Goal: Task Accomplishment & Management: Manage account settings

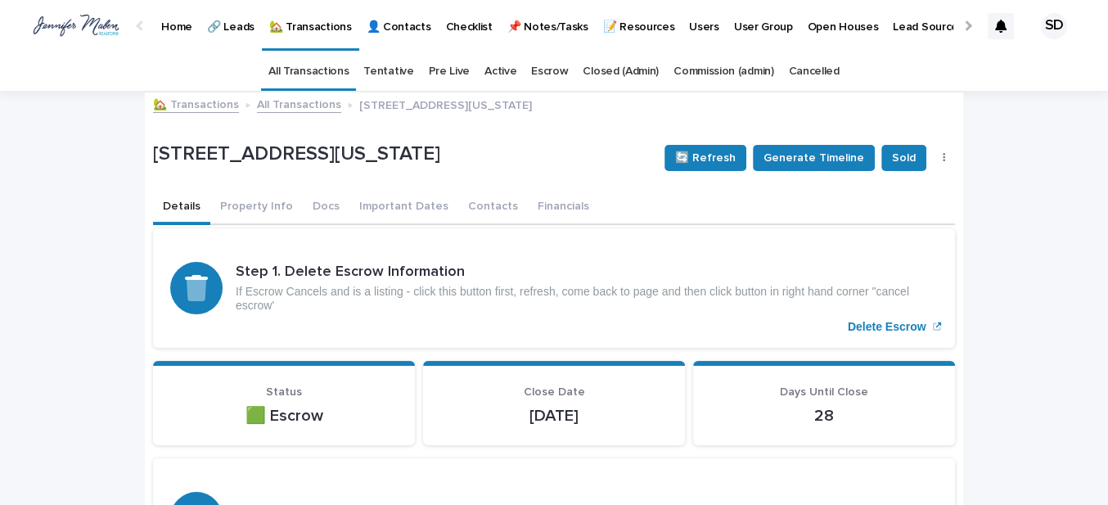
click at [206, 108] on link "🏡 Transactions" at bounding box center [196, 103] width 86 height 19
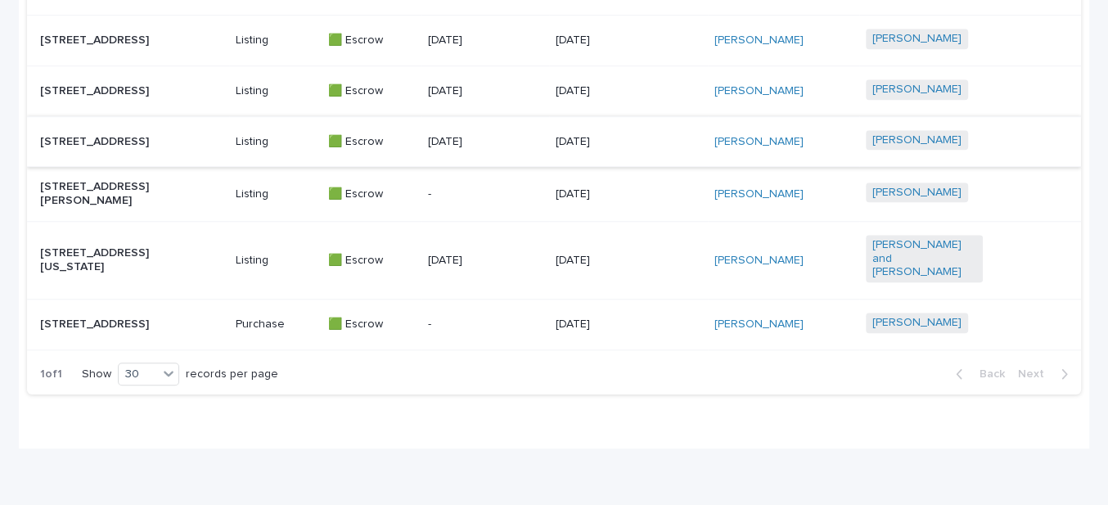
scroll to position [887, 0]
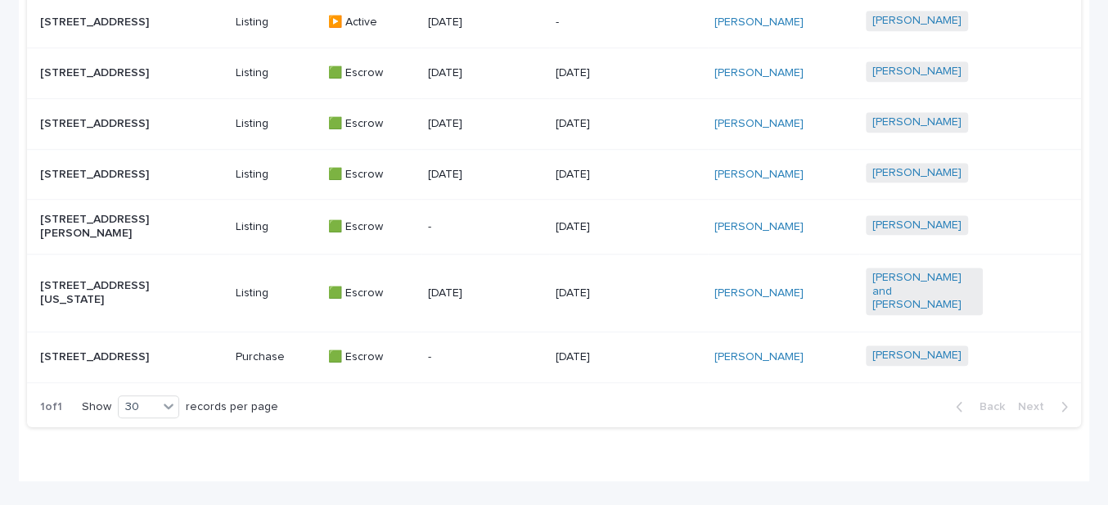
click at [103, 177] on p "[STREET_ADDRESS]" at bounding box center [98, 175] width 117 height 14
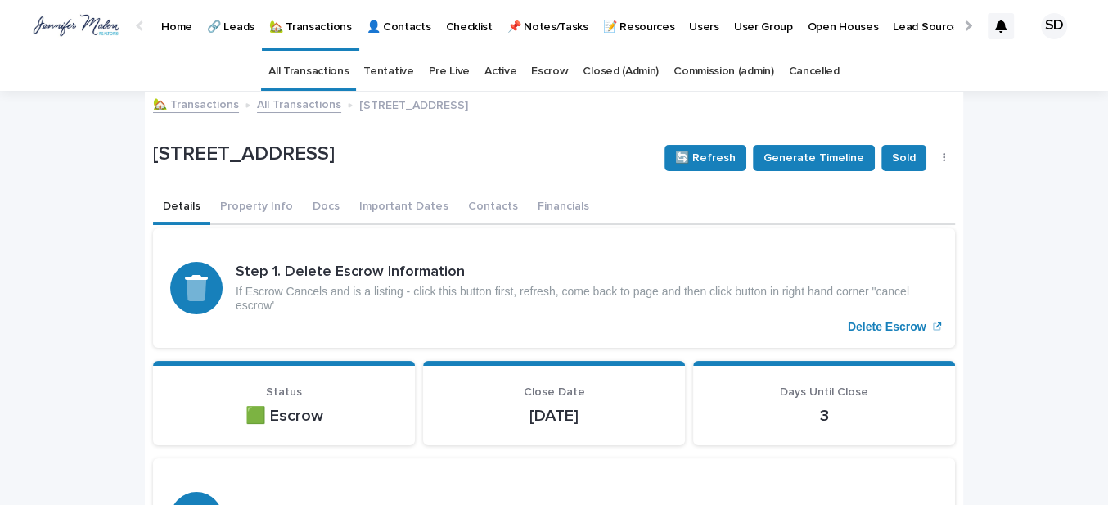
click at [170, 102] on link "🏡 Transactions" at bounding box center [196, 103] width 86 height 19
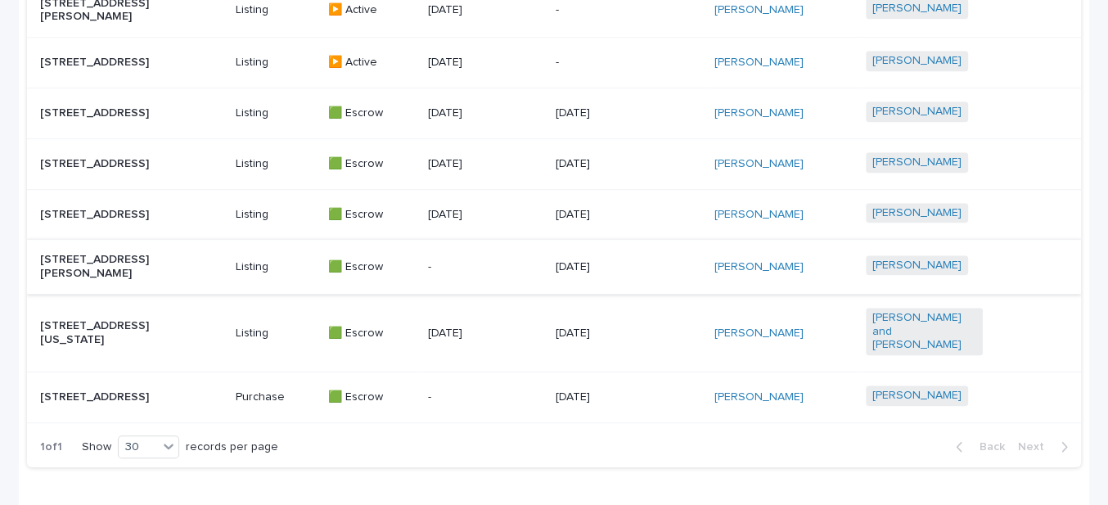
scroll to position [813, 0]
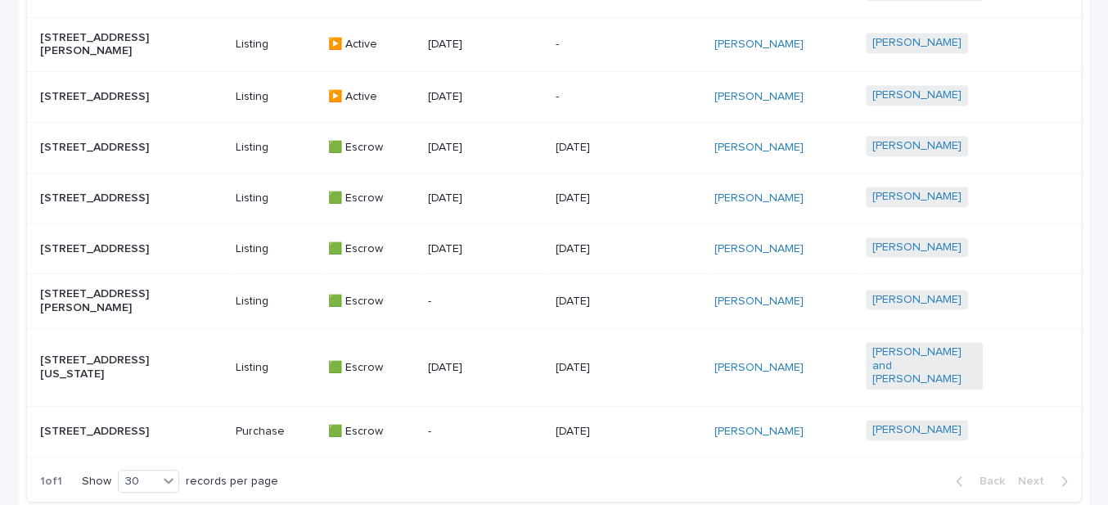
click at [105, 141] on p "[STREET_ADDRESS]" at bounding box center [98, 148] width 117 height 14
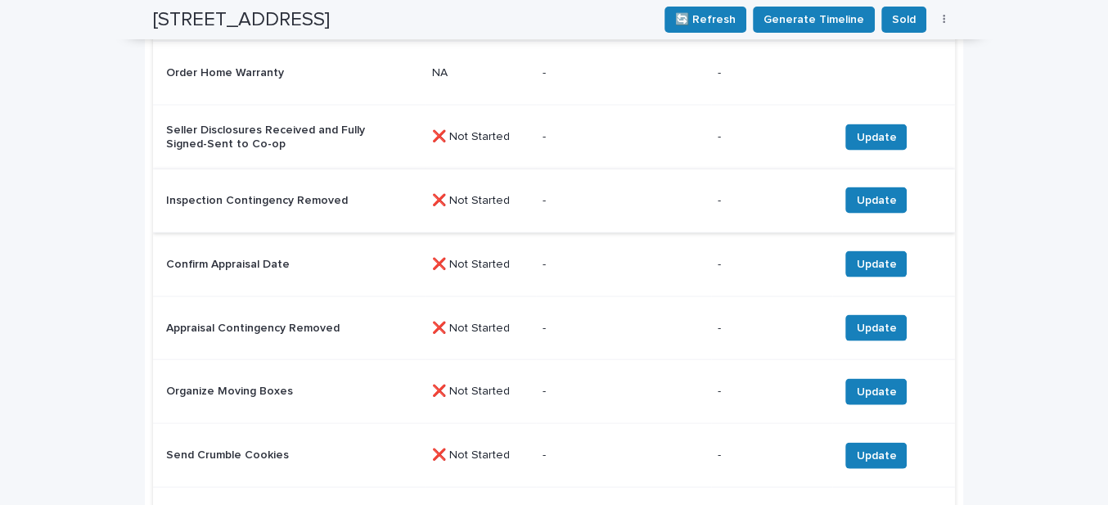
scroll to position [2610, 0]
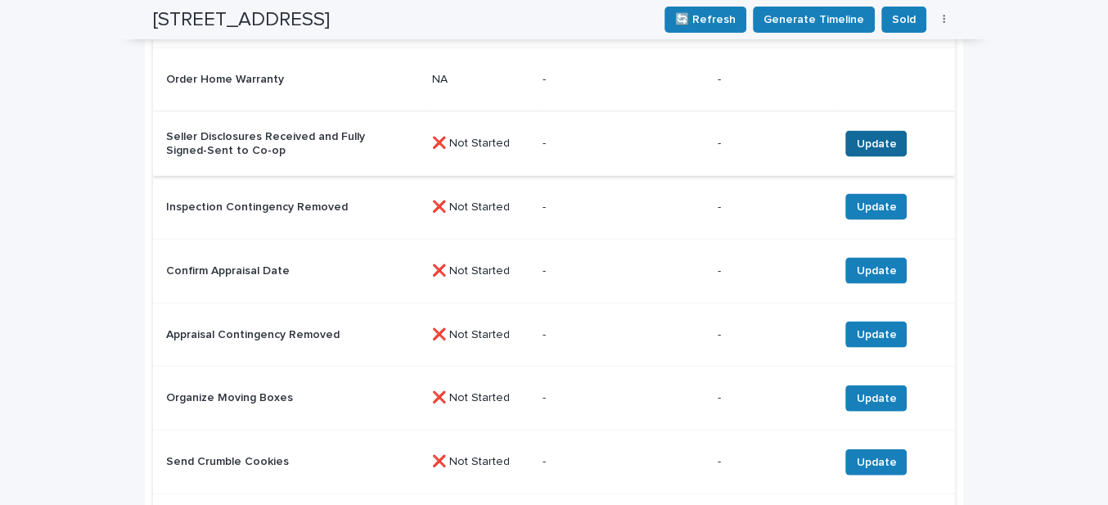
click at [861, 151] on span "Update" at bounding box center [876, 144] width 40 height 16
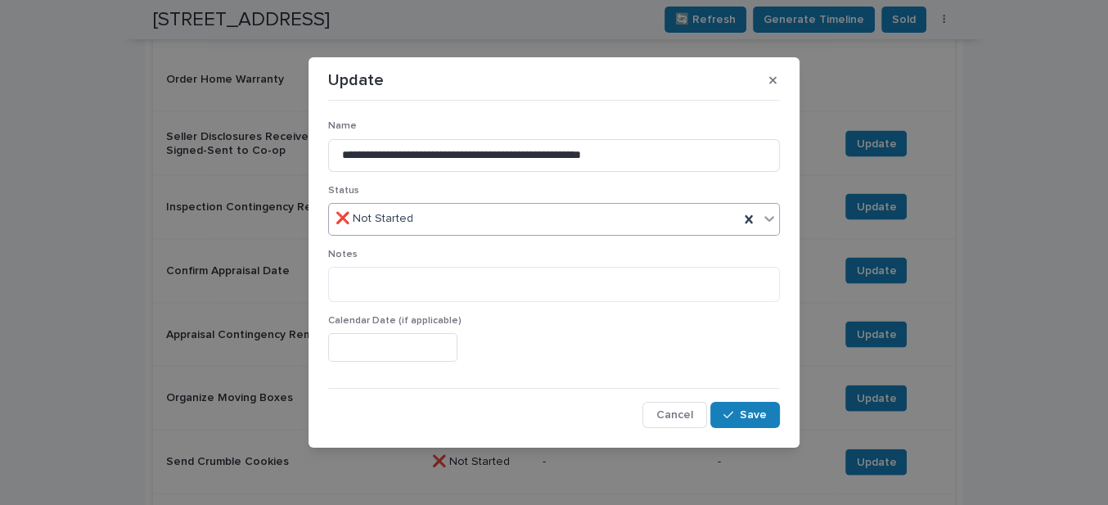
drag, startPoint x: 413, startPoint y: 219, endPoint x: 417, endPoint y: 235, distance: 15.9
click at [415, 221] on input "text" at bounding box center [416, 219] width 2 height 14
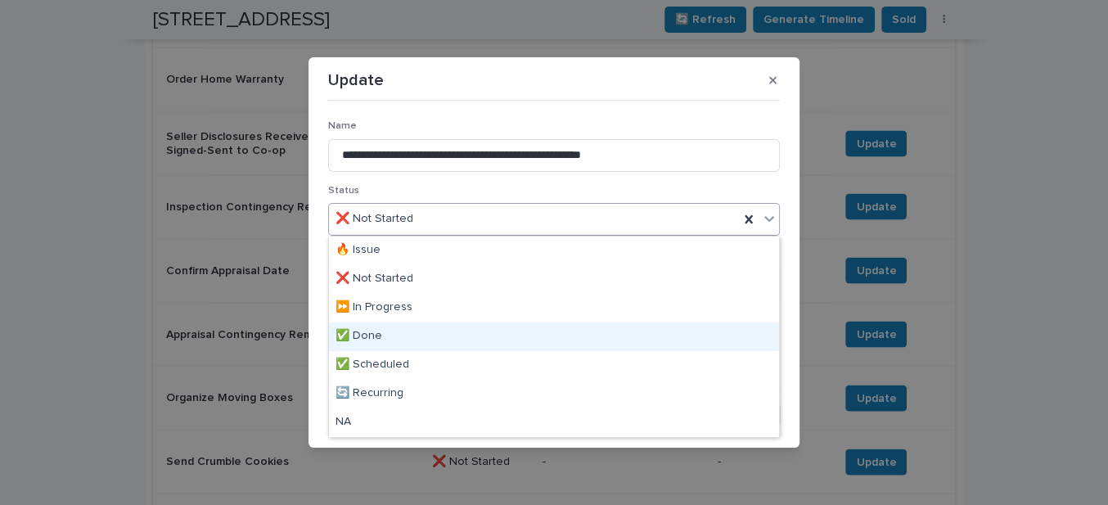
drag, startPoint x: 400, startPoint y: 322, endPoint x: 433, endPoint y: 340, distance: 37.4
click at [395, 336] on div "✅ Done" at bounding box center [554, 337] width 450 height 29
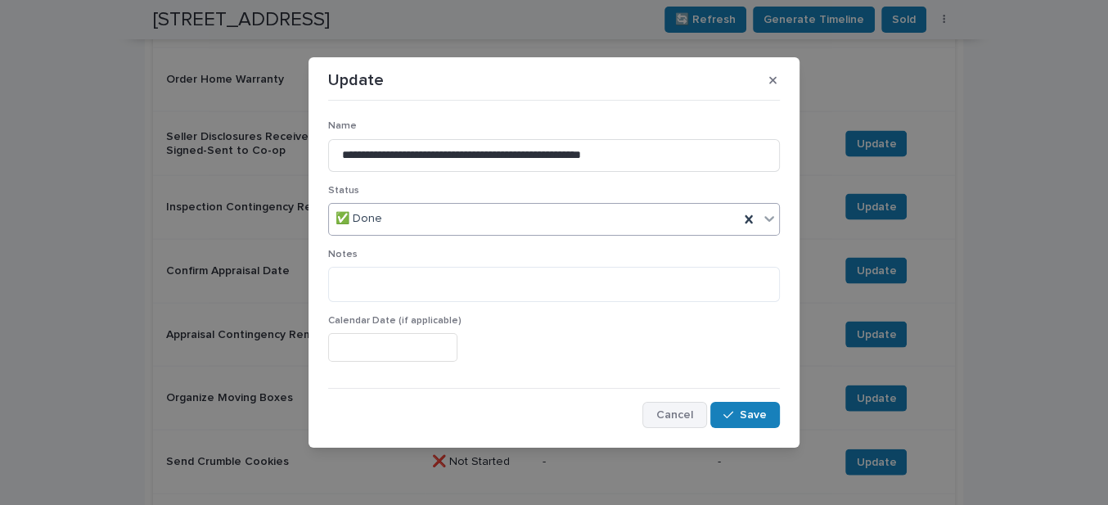
drag, startPoint x: 756, startPoint y: 422, endPoint x: 693, endPoint y: 405, distance: 65.1
click at [754, 422] on button "Save" at bounding box center [746, 415] width 70 height 26
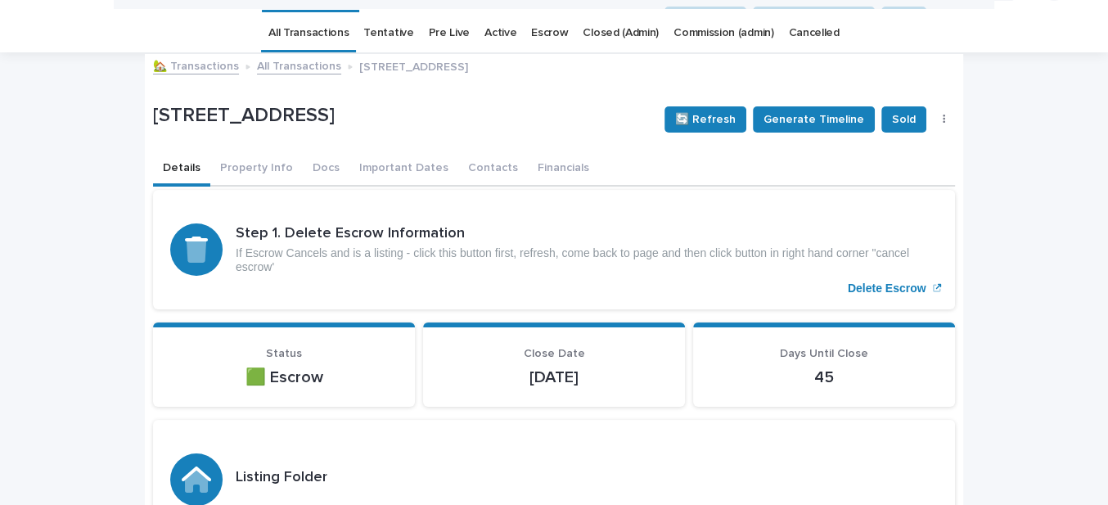
scroll to position [5, 0]
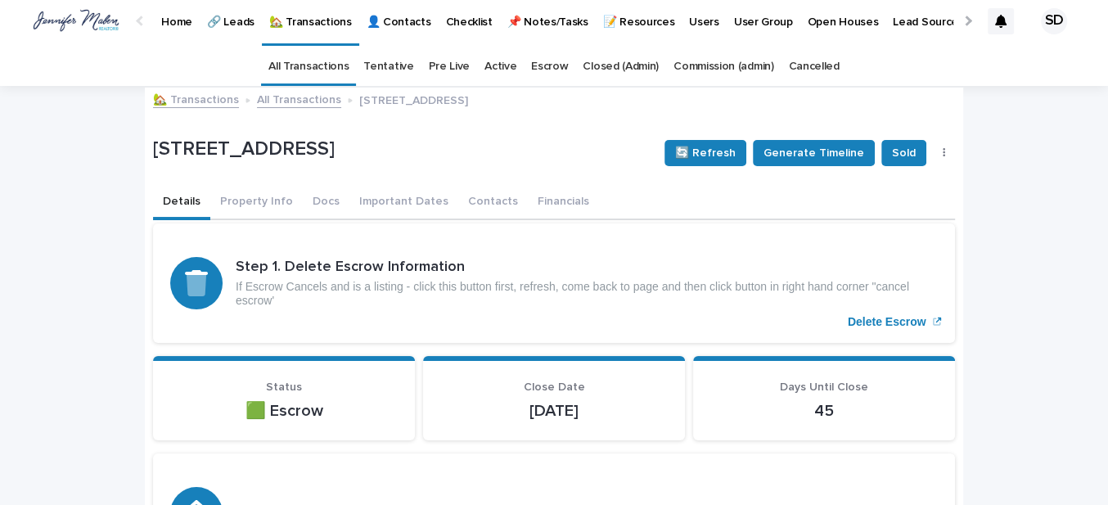
click at [185, 98] on link "🏡 Transactions" at bounding box center [196, 98] width 86 height 19
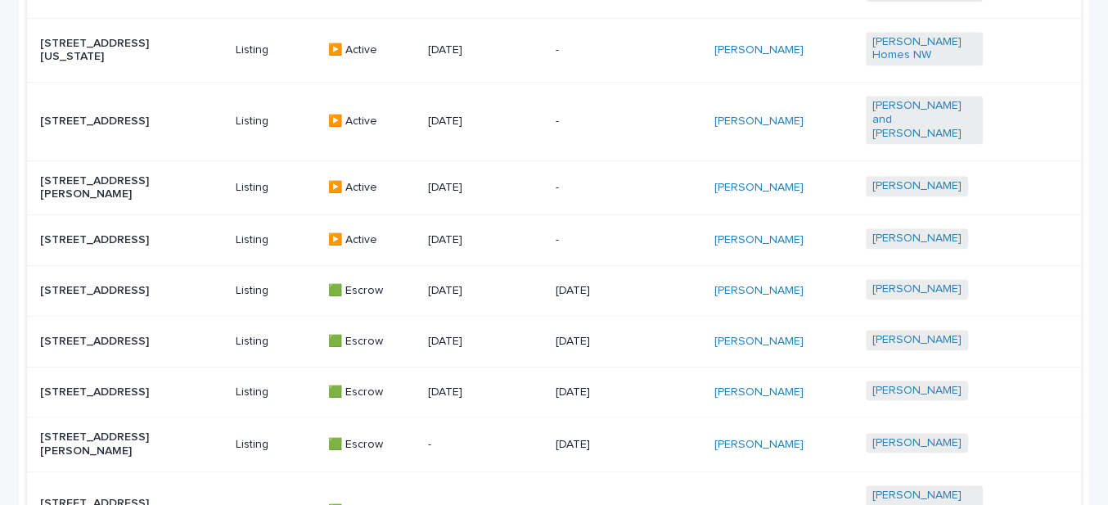
scroll to position [962, 0]
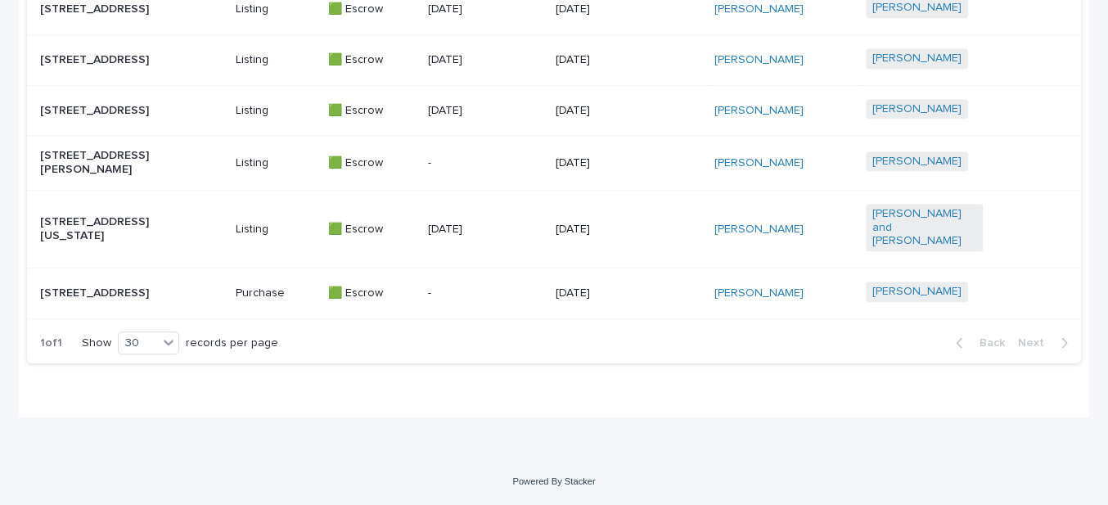
click at [82, 215] on p "[STREET_ADDRESS][US_STATE]" at bounding box center [98, 229] width 117 height 28
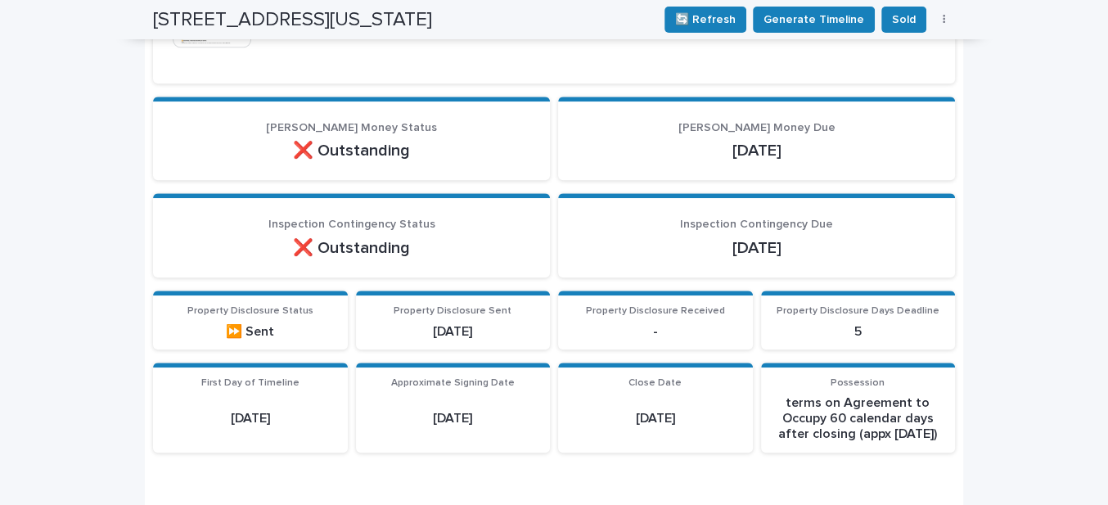
scroll to position [670, 0]
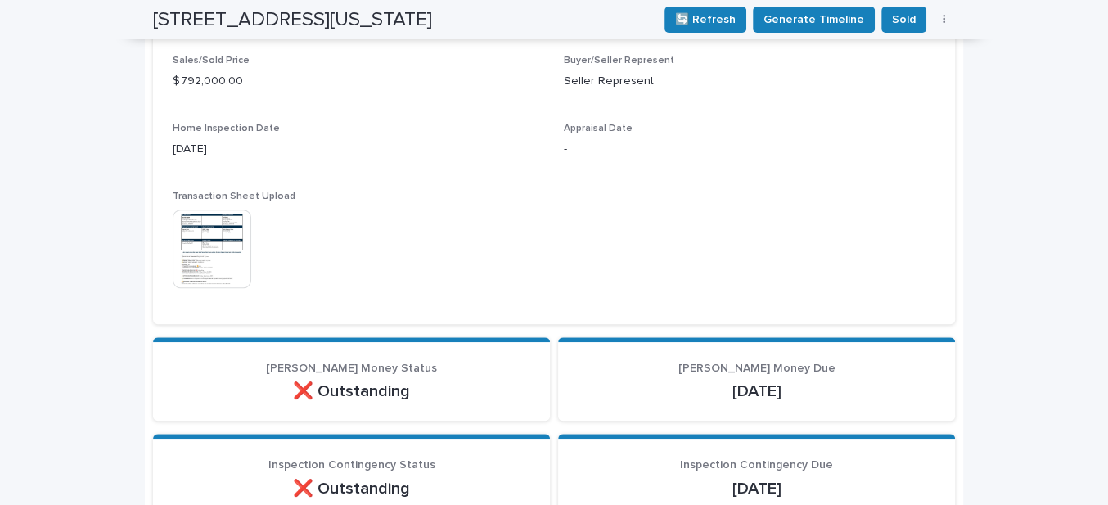
click at [214, 230] on img at bounding box center [212, 249] width 79 height 79
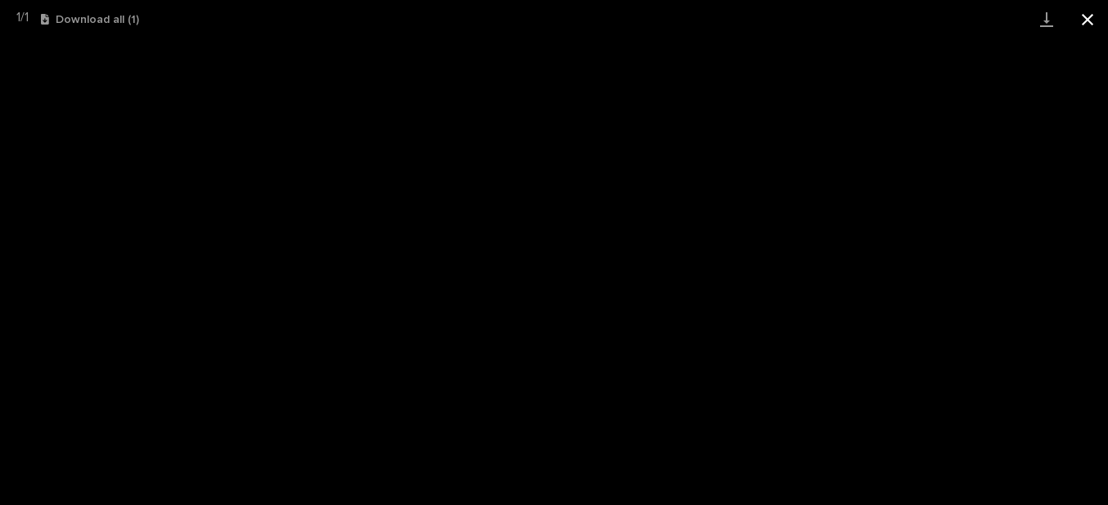
click at [1089, 16] on button "Close gallery" at bounding box center [1087, 19] width 41 height 38
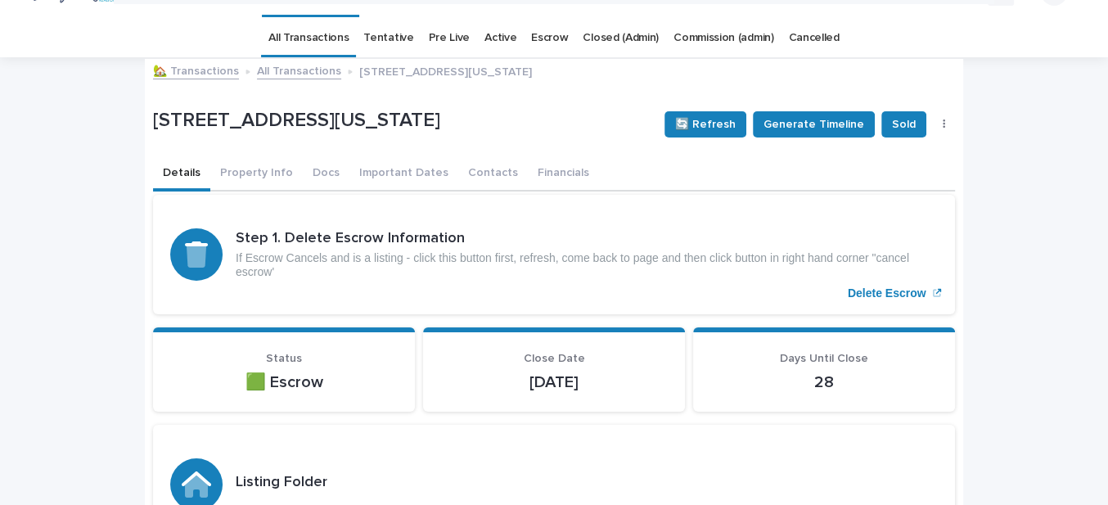
scroll to position [0, 0]
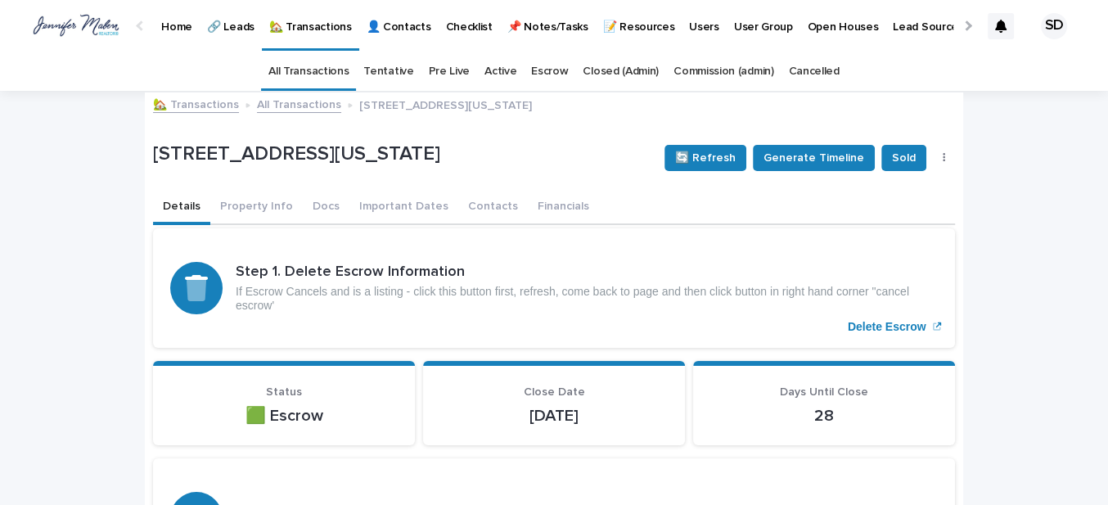
click at [184, 107] on link "🏡 Transactions" at bounding box center [196, 103] width 86 height 19
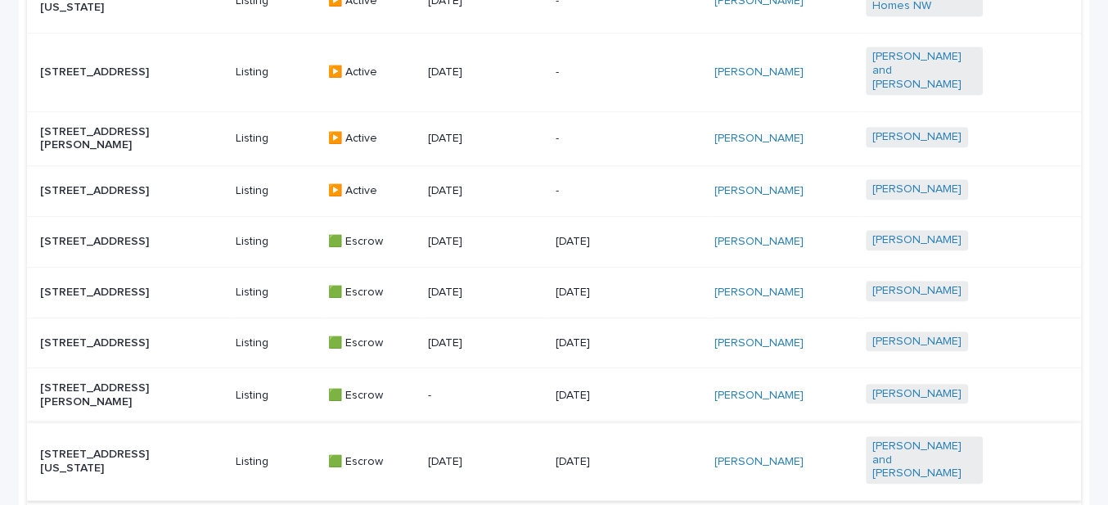
scroll to position [813, 0]
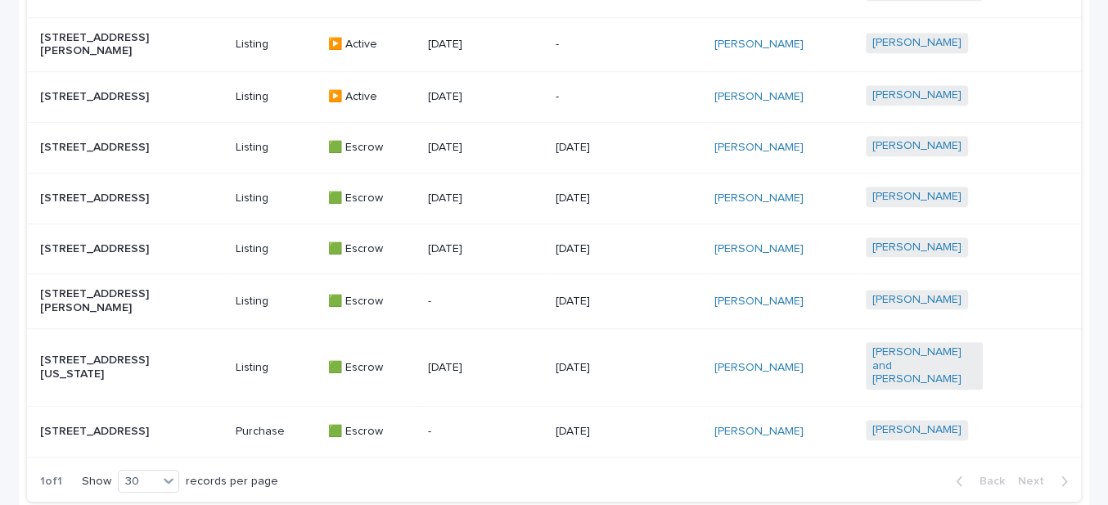
click at [106, 247] on p "[STREET_ADDRESS]" at bounding box center [98, 249] width 117 height 14
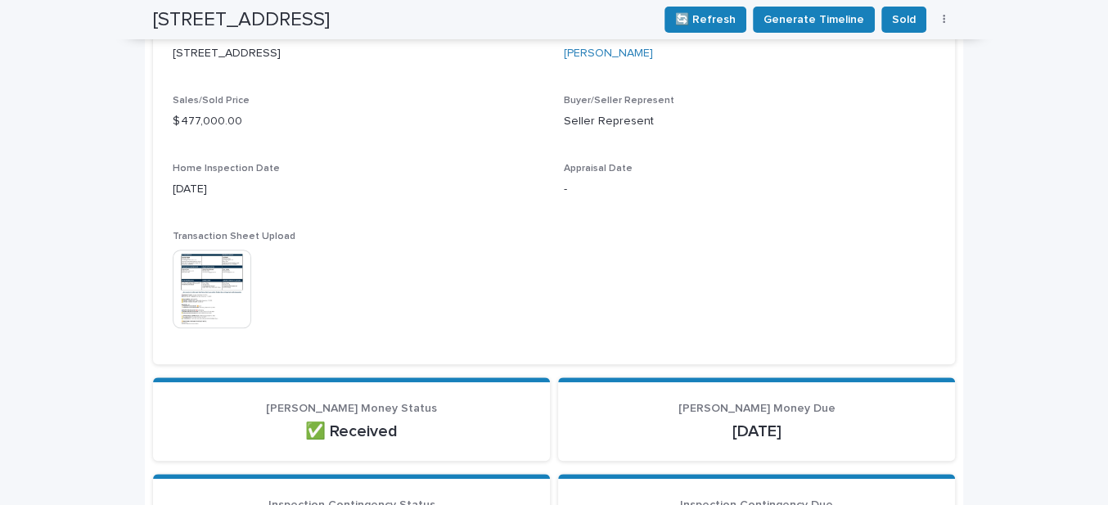
scroll to position [595, 0]
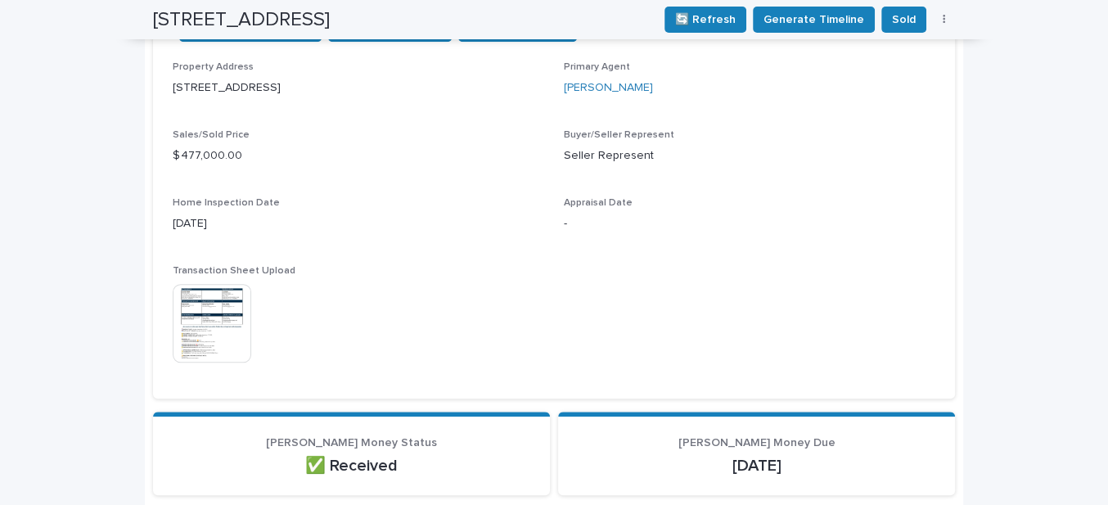
click at [232, 318] on img at bounding box center [212, 323] width 79 height 79
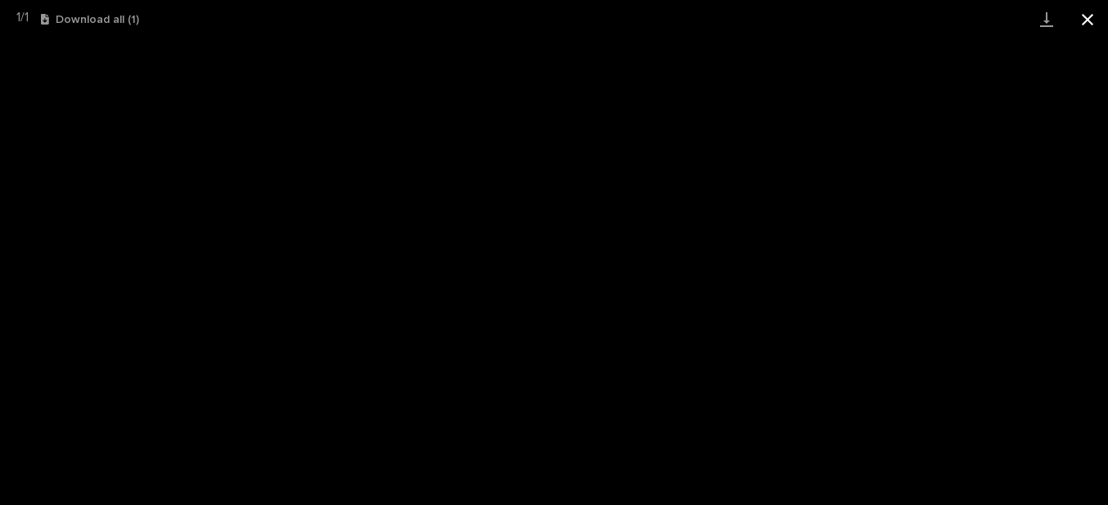
click at [1089, 19] on button "Close gallery" at bounding box center [1087, 19] width 41 height 38
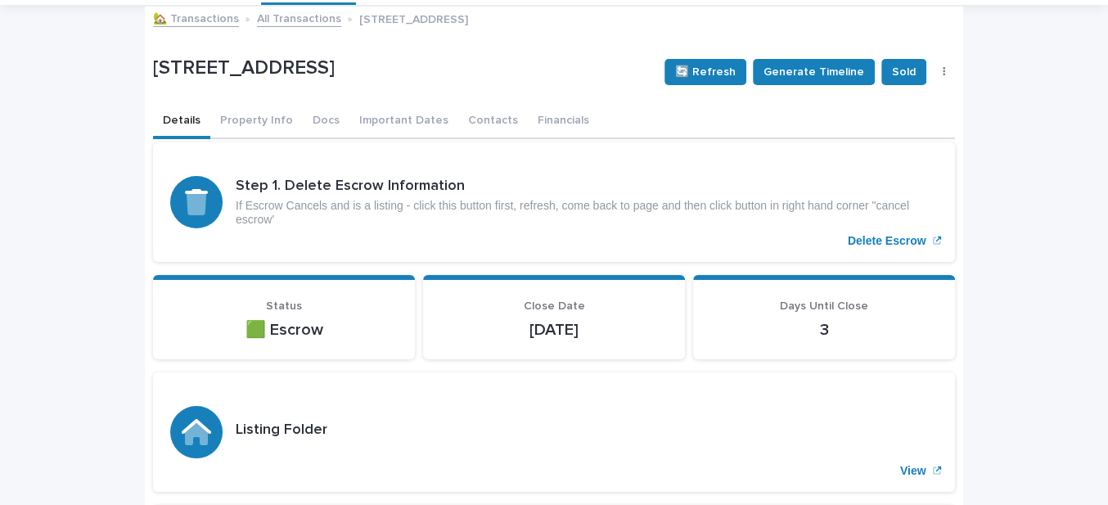
scroll to position [0, 0]
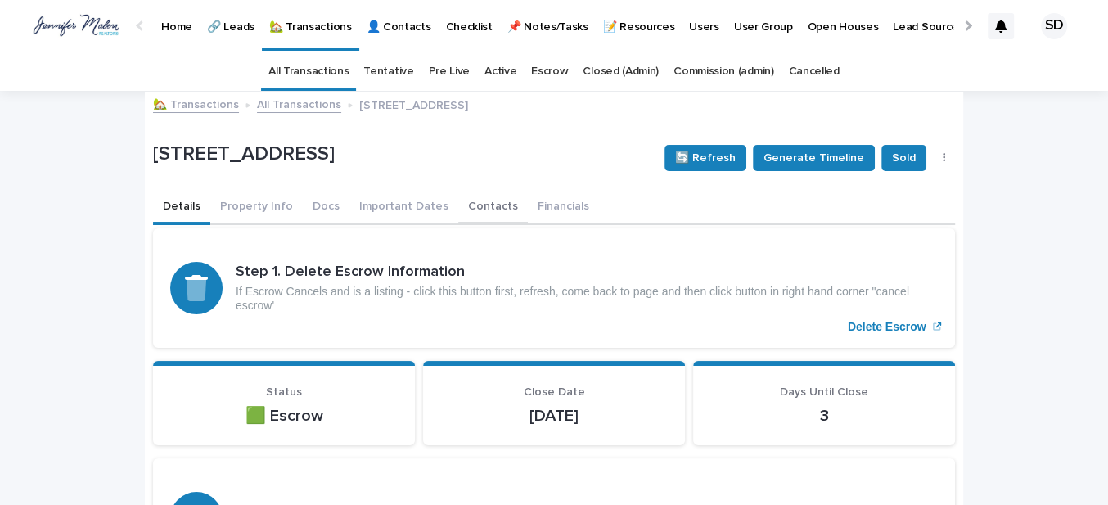
drag, startPoint x: 461, startPoint y: 204, endPoint x: 439, endPoint y: 219, distance: 26.6
click at [462, 204] on button "Contacts" at bounding box center [493, 208] width 70 height 34
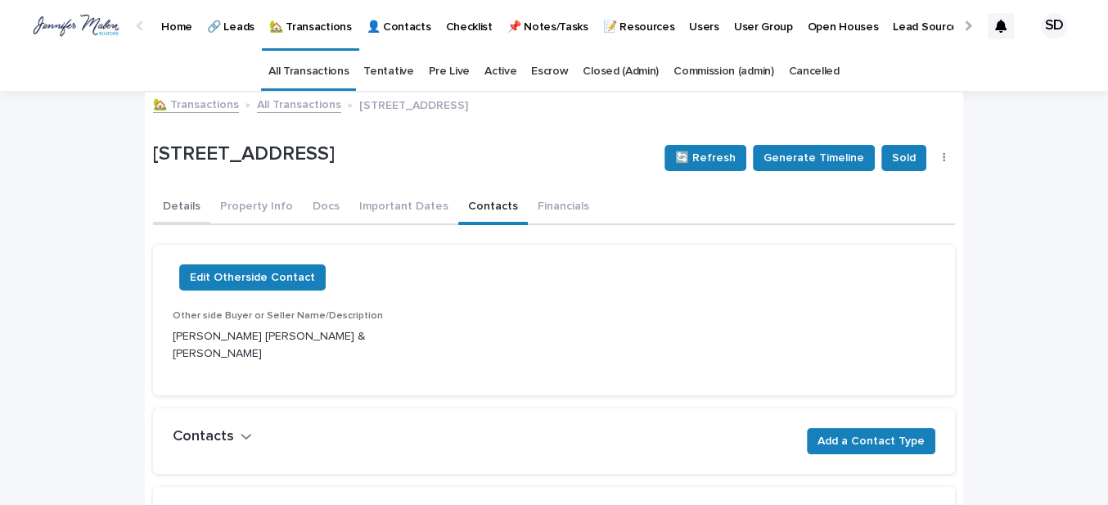
click at [187, 209] on button "Details" at bounding box center [181, 208] width 57 height 34
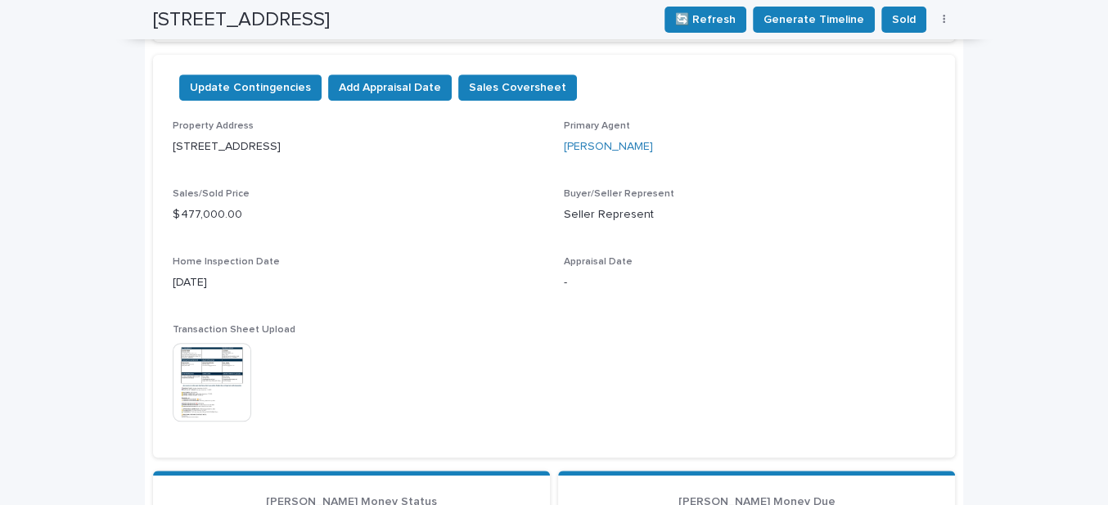
scroll to position [521, 0]
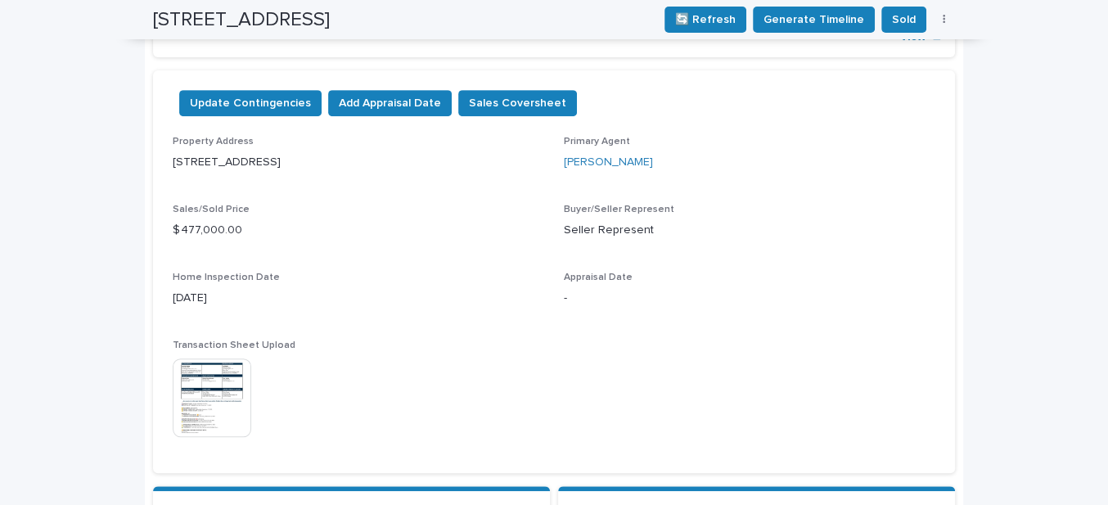
click at [214, 375] on img at bounding box center [212, 398] width 79 height 79
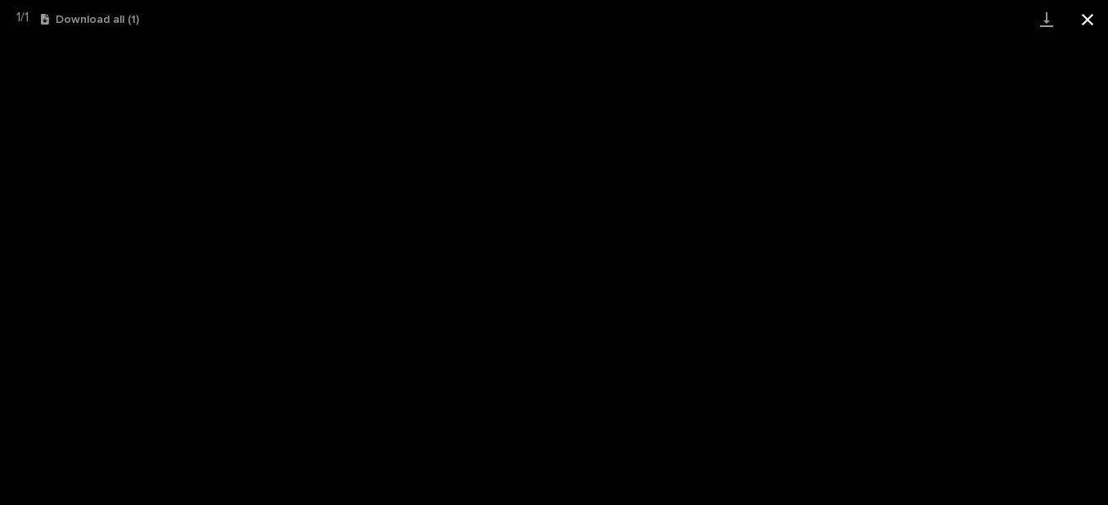
click at [1085, 24] on button "Close gallery" at bounding box center [1087, 19] width 41 height 38
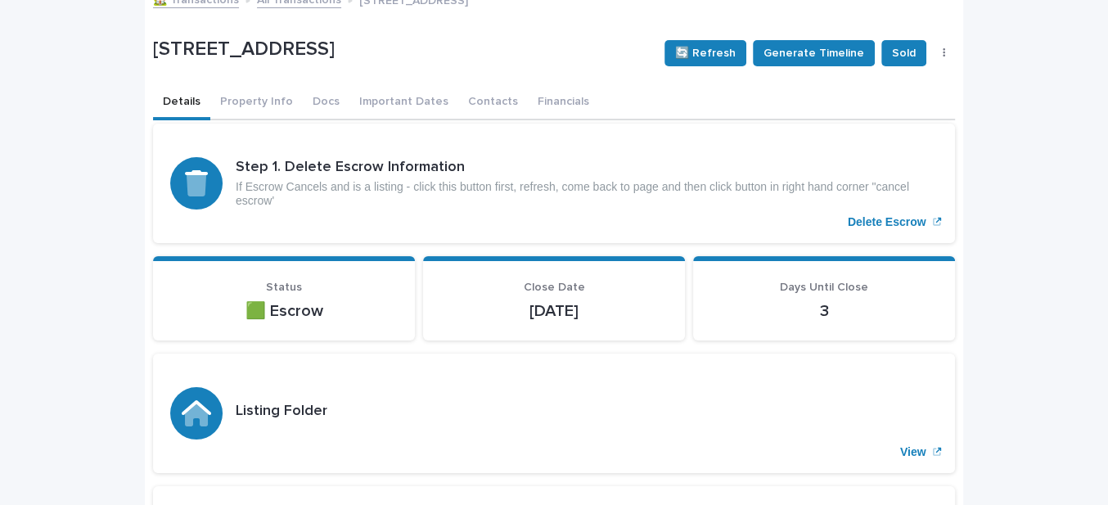
scroll to position [0, 0]
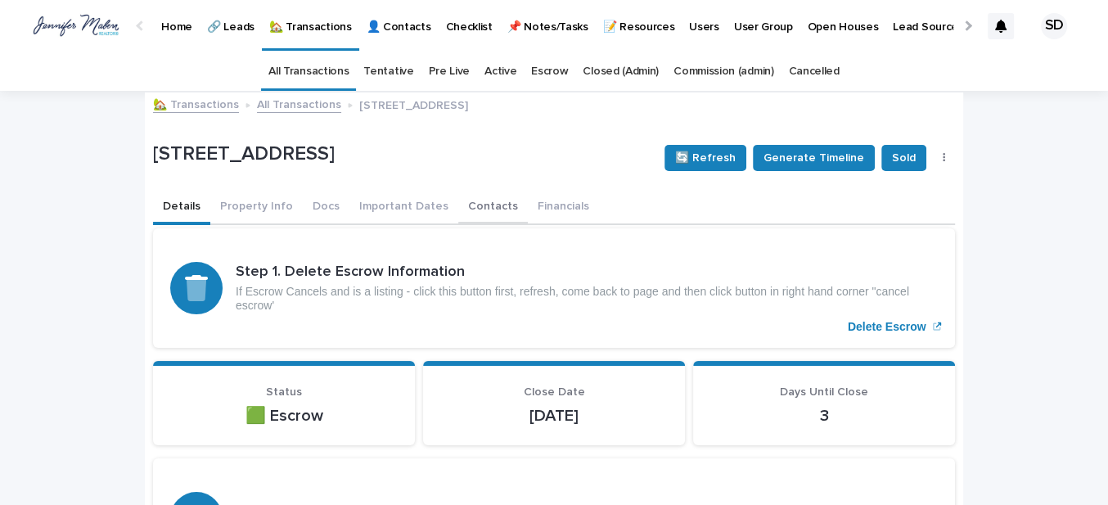
click at [463, 205] on button "Contacts" at bounding box center [493, 208] width 70 height 34
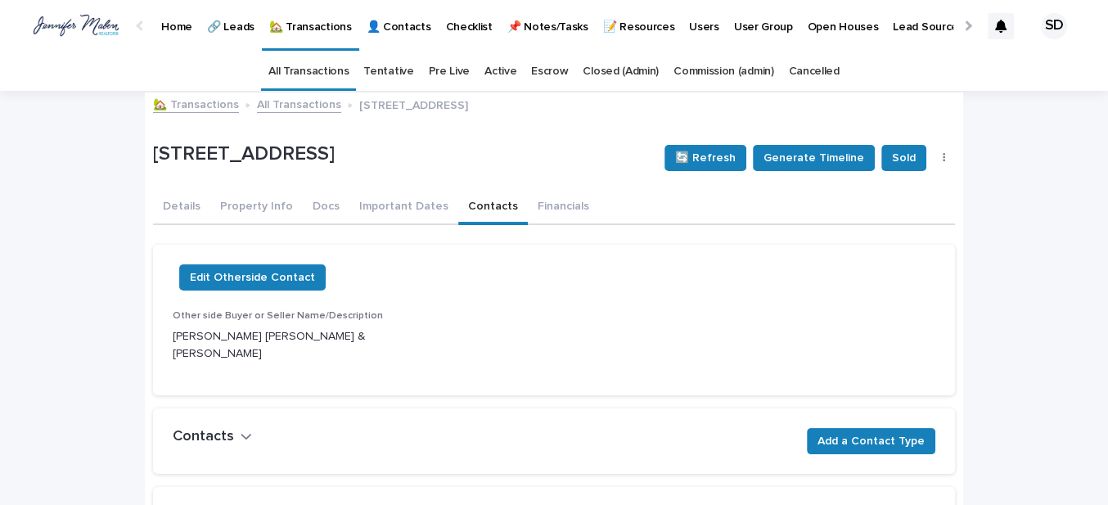
click at [194, 108] on link "🏡 Transactions" at bounding box center [196, 103] width 86 height 19
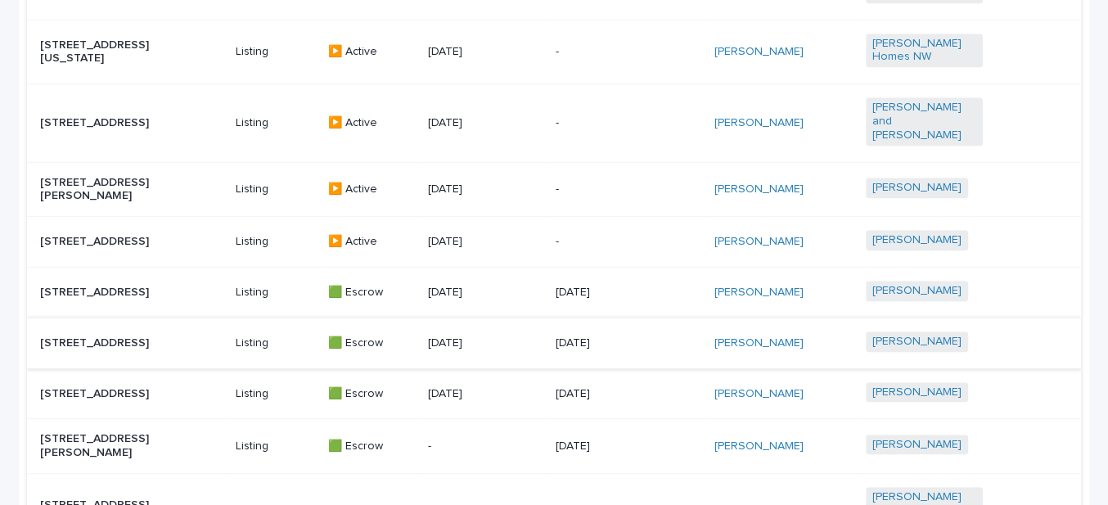
scroll to position [738, 0]
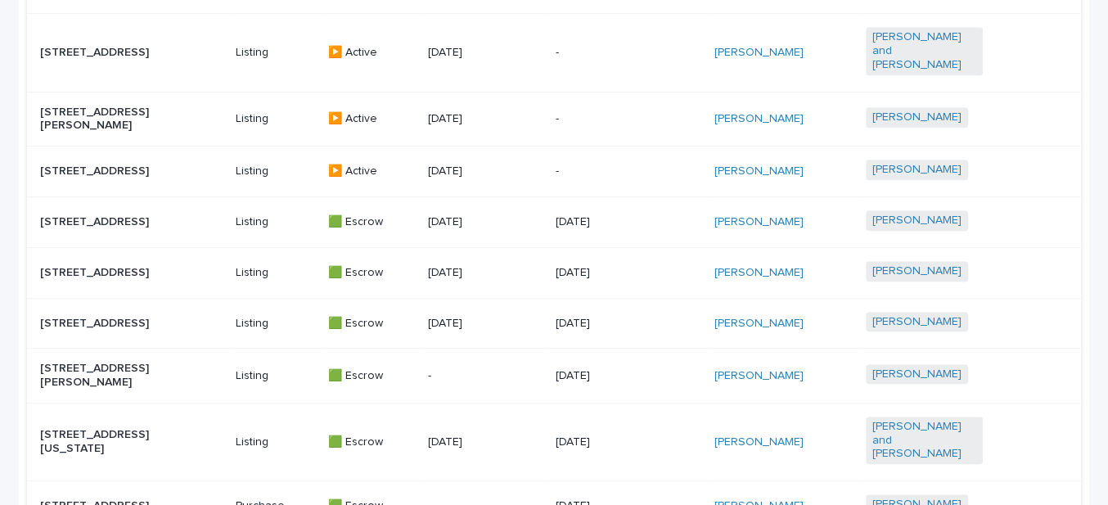
click at [107, 327] on p "[STREET_ADDRESS]" at bounding box center [98, 324] width 117 height 14
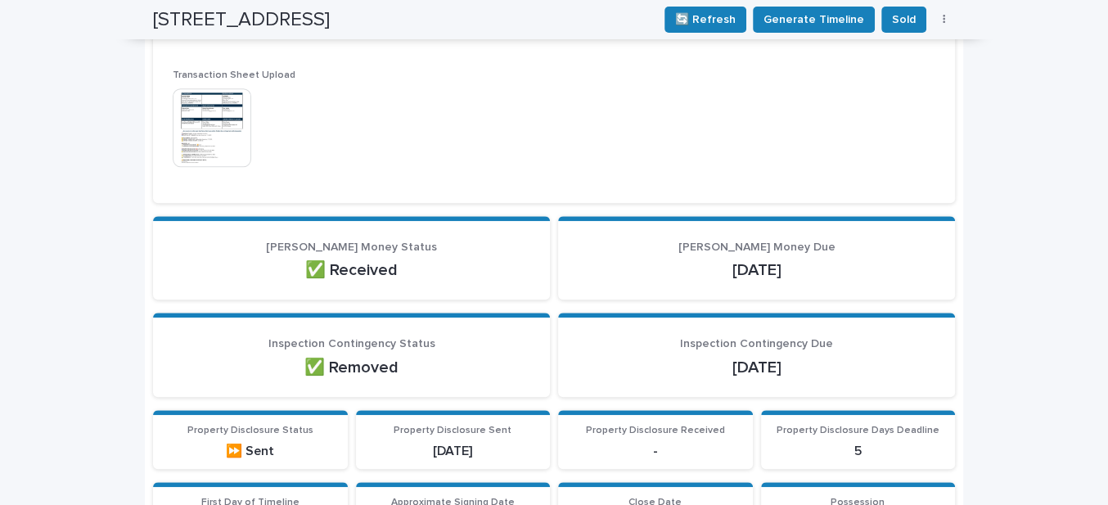
scroll to position [647, 0]
